Goal: Obtain resource: Obtain resource

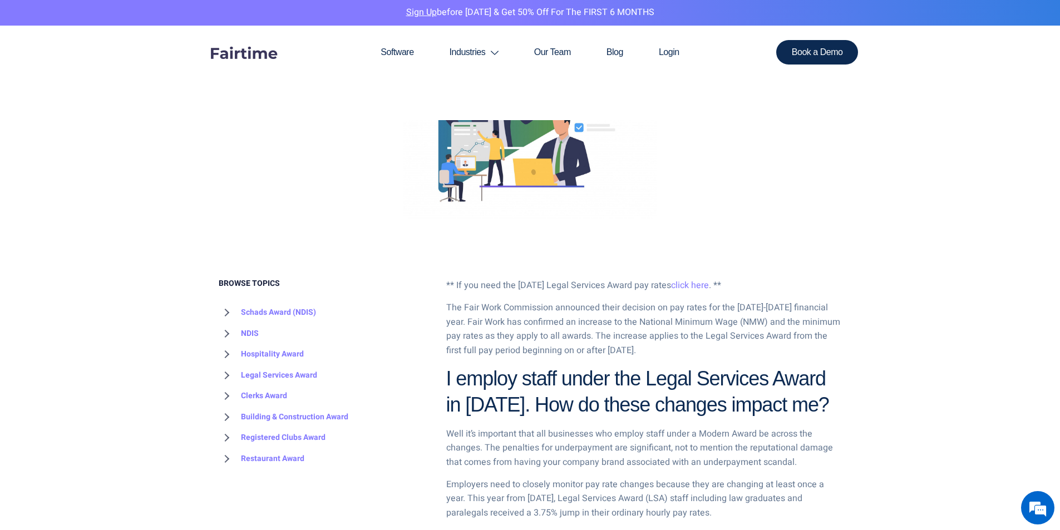
scroll to position [445, 0]
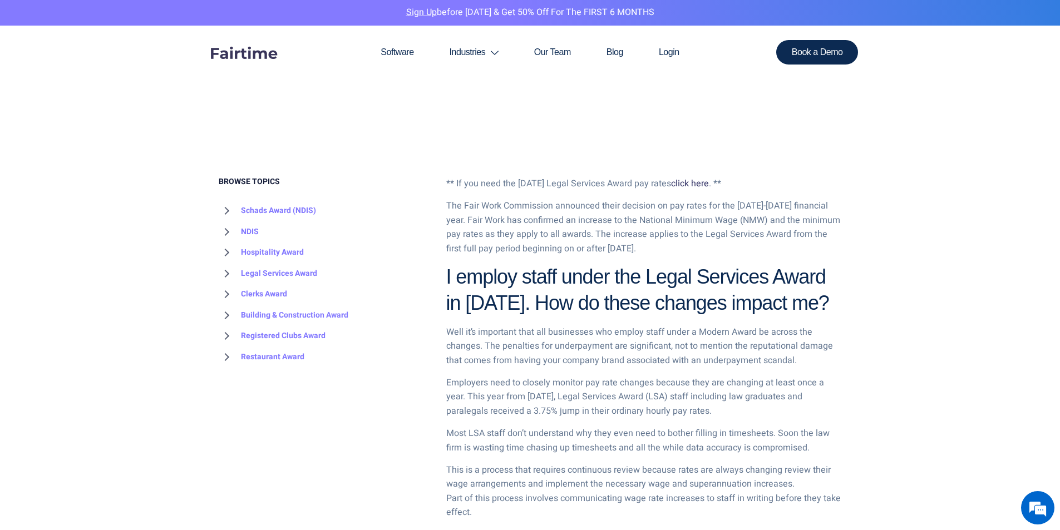
click at [709, 180] on link "click here" at bounding box center [690, 183] width 38 height 13
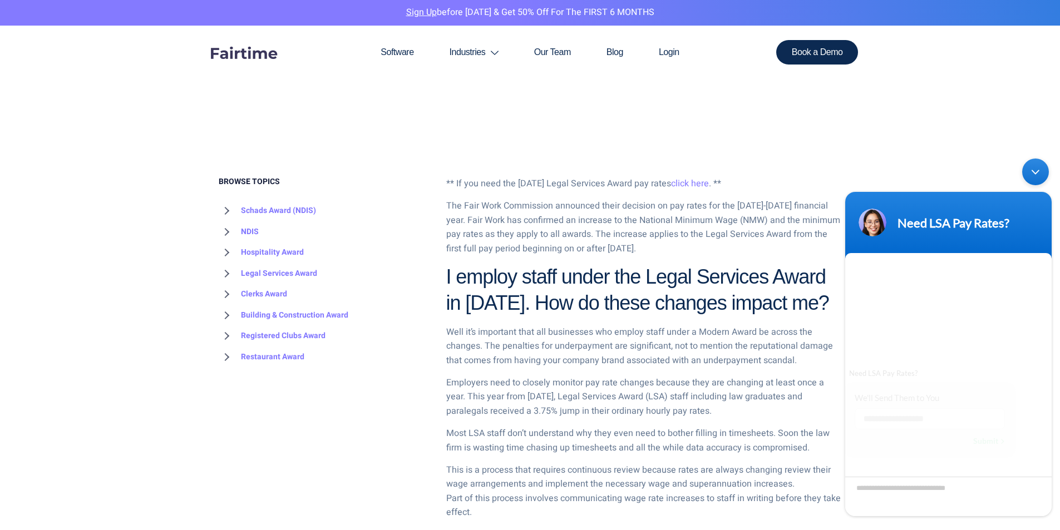
scroll to position [0, 0]
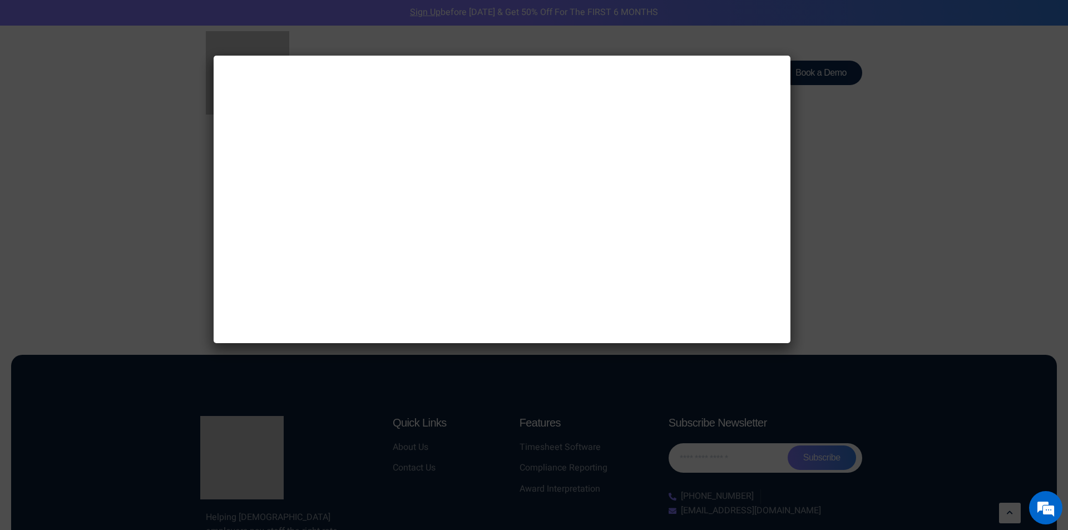
click at [854, 96] on div "﻿" at bounding box center [534, 265] width 1068 height 530
